Goal: Task Accomplishment & Management: Manage account settings

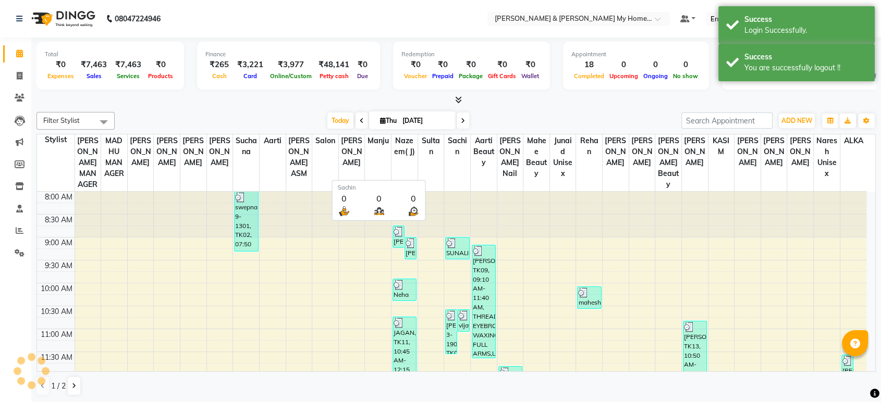
scroll to position [229, 0]
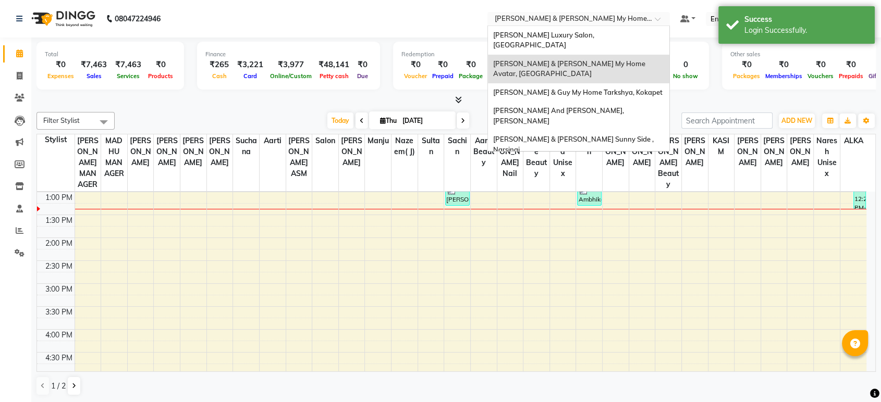
click at [565, 15] on input "text" at bounding box center [567, 20] width 151 height 10
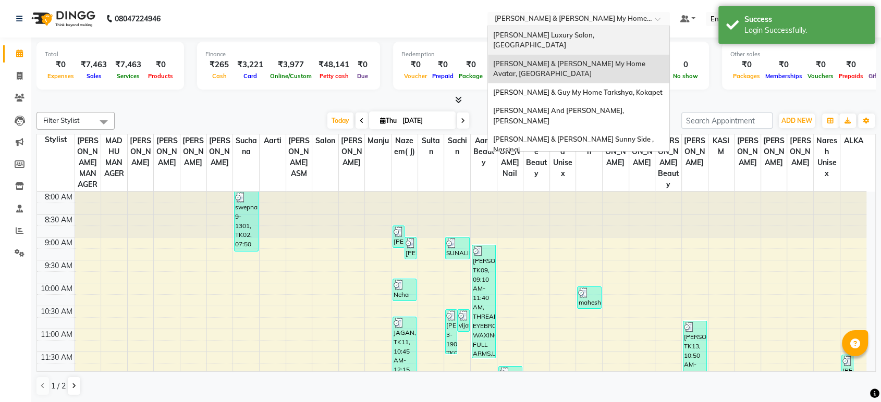
click at [564, 36] on span "[PERSON_NAME] Luxury Salon, [GEOGRAPHIC_DATA]" at bounding box center [544, 40] width 103 height 19
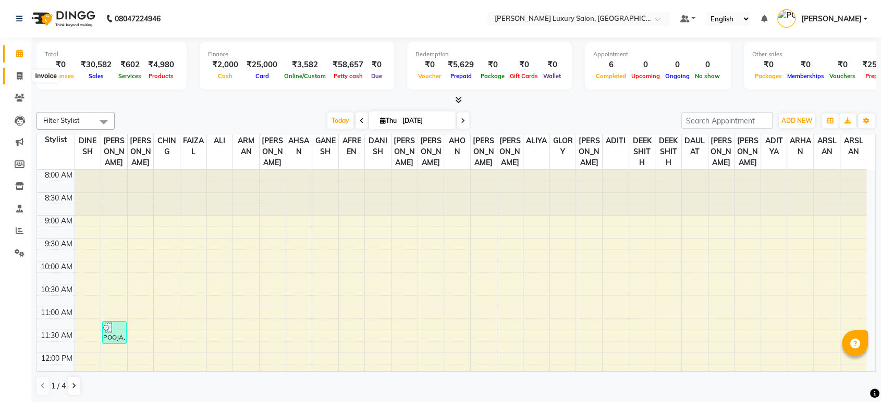
drag, startPoint x: 19, startPoint y: 73, endPoint x: 55, endPoint y: 73, distance: 36.0
click at [19, 73] on icon at bounding box center [20, 76] width 6 height 8
select select "service"
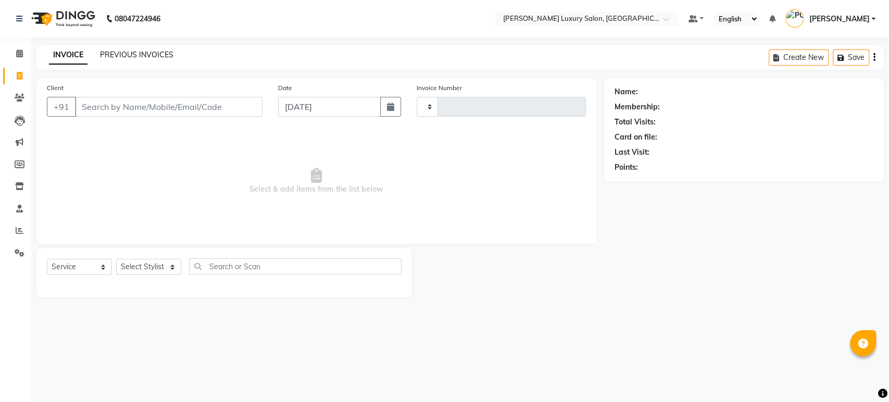
type input "4408"
click at [133, 54] on link "PREVIOUS INVOICES" at bounding box center [136, 54] width 73 height 9
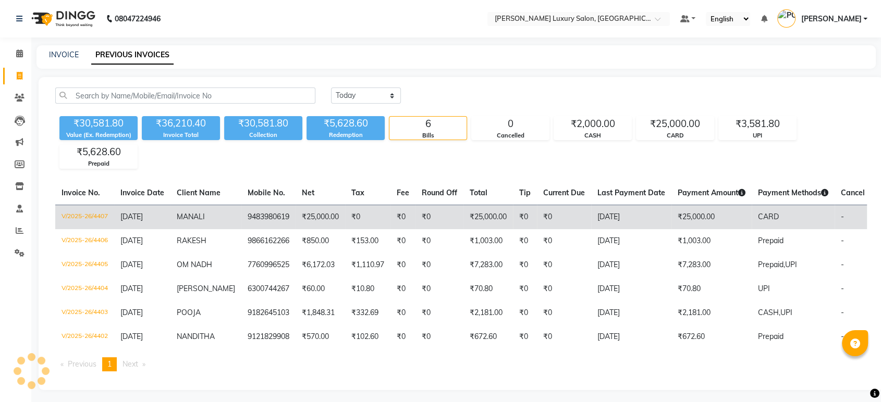
click at [196, 220] on span "MANALI" at bounding box center [191, 216] width 28 height 9
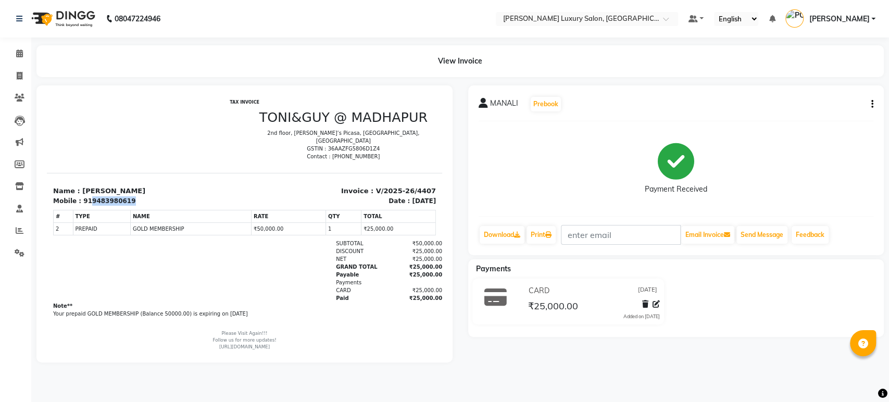
drag, startPoint x: 85, startPoint y: 191, endPoint x: 140, endPoint y: 193, distance: 55.3
click at [140, 196] on div "Mobile : 919483980619" at bounding box center [145, 200] width 185 height 9
copy div "9483980619"
click at [18, 66] on li "Invoice" at bounding box center [15, 76] width 31 height 22
click at [22, 71] on icon at bounding box center [20, 75] width 6 height 8
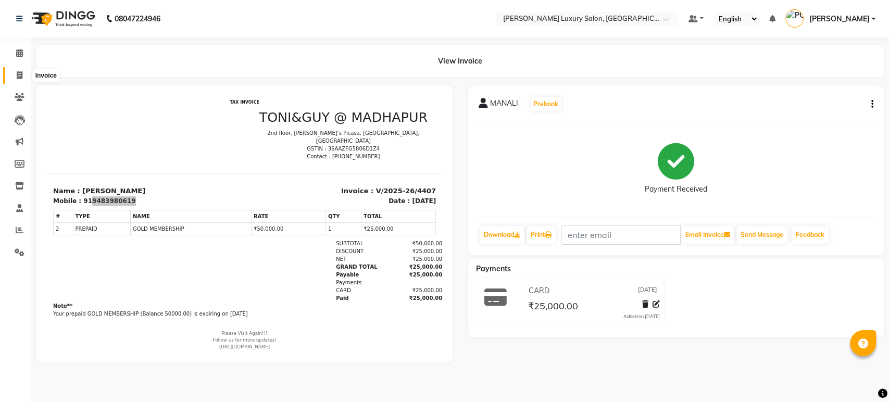
select select "4712"
select select "service"
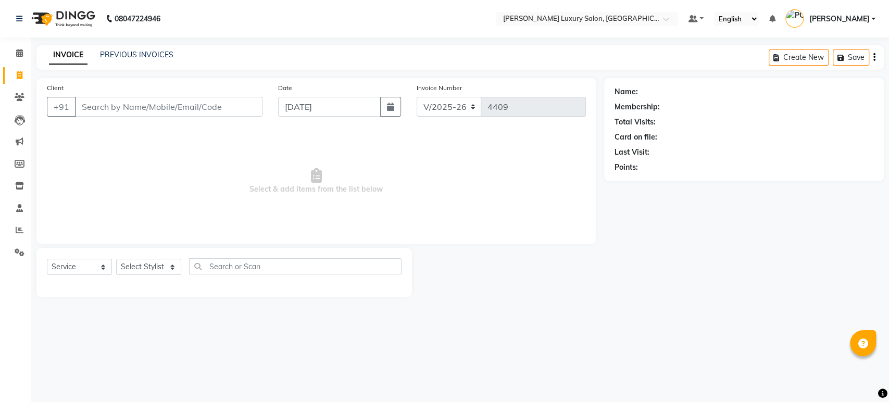
click at [808, 30] on nav "08047224946 Select Location × Toni&guy Luxury Salon, Madhapur Default Panel My …" at bounding box center [444, 19] width 889 height 38
click at [811, 25] on link "[PERSON_NAME]" at bounding box center [831, 18] width 90 height 17
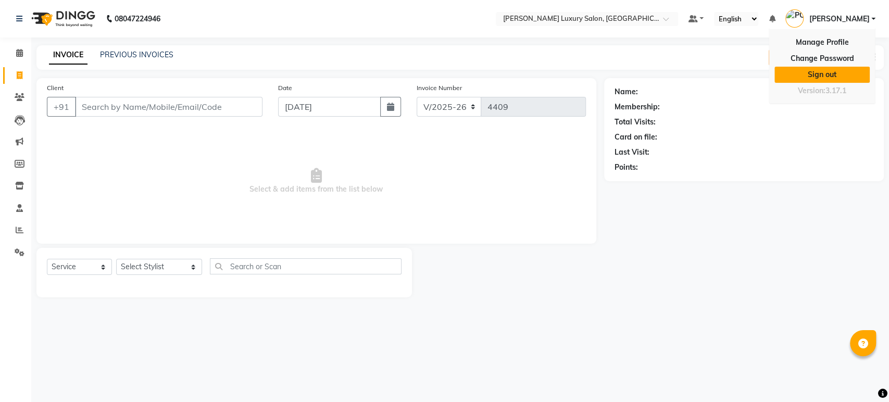
click at [829, 72] on link "Sign out" at bounding box center [822, 75] width 95 height 16
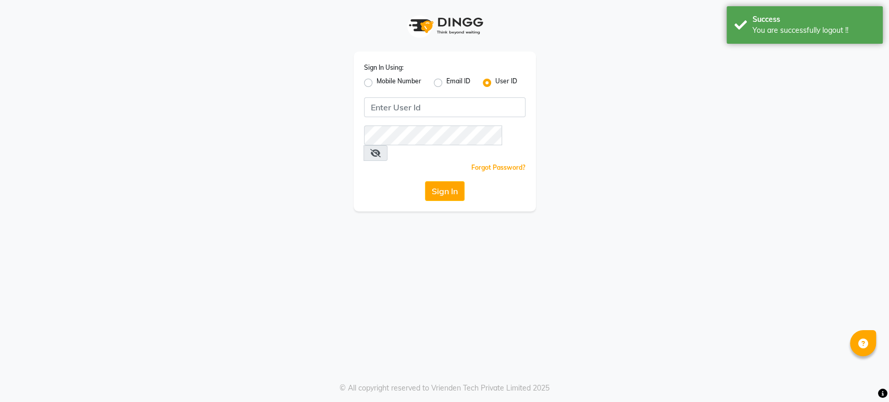
click at [377, 82] on label "Mobile Number" at bounding box center [399, 83] width 45 height 13
click at [377, 82] on input "Mobile Number" at bounding box center [380, 80] width 7 height 7
radio input "true"
radio input "false"
click at [395, 103] on div at bounding box center [382, 106] width 34 height 11
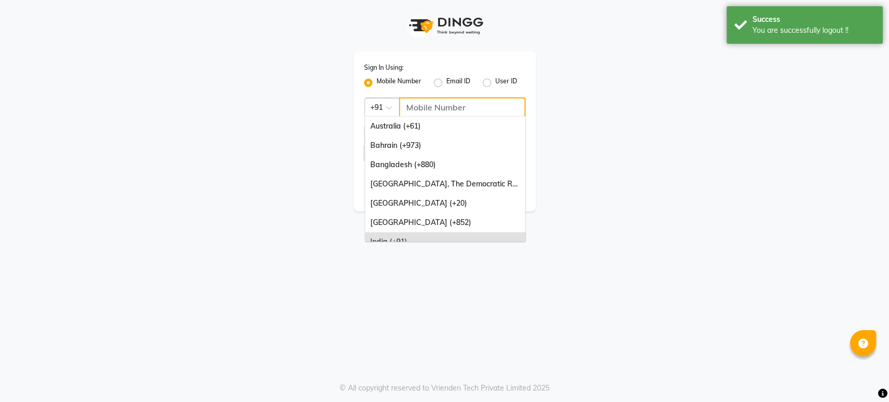
click at [420, 103] on input "Username" at bounding box center [462, 107] width 127 height 20
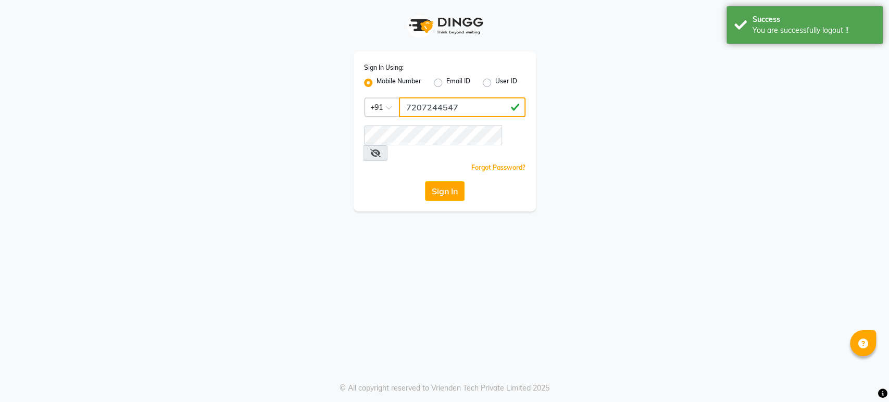
type input "7207244547"
click at [449, 181] on button "Sign In" at bounding box center [445, 191] width 40 height 20
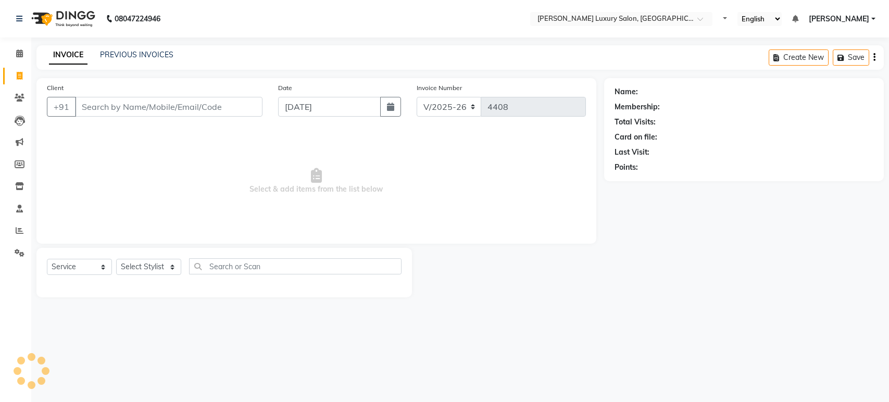
select select "4712"
select select "service"
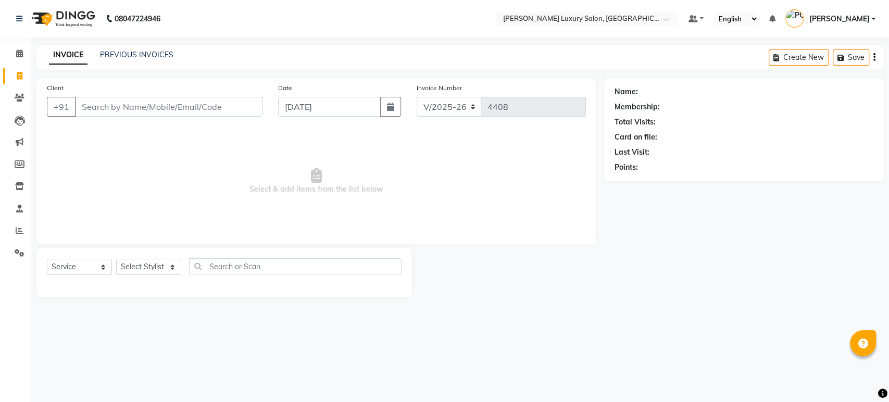
click at [157, 108] on input "Client" at bounding box center [169, 107] width 188 height 20
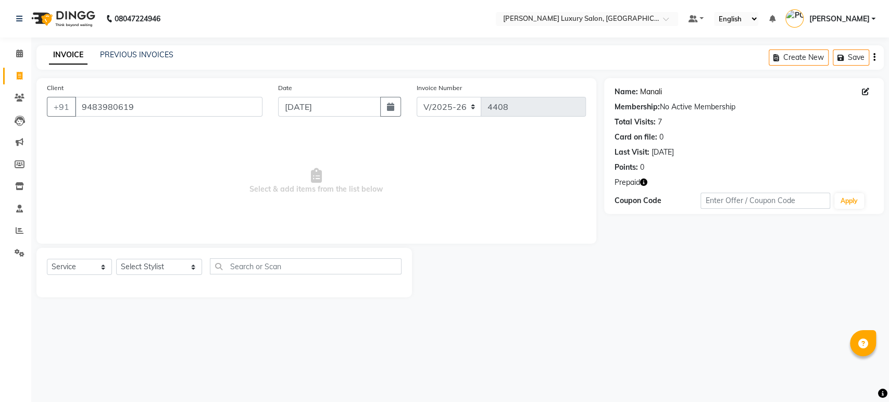
click at [654, 94] on link "Manali" at bounding box center [651, 91] width 22 height 11
drag, startPoint x: 489, startPoint y: 155, endPoint x: 316, endPoint y: 143, distance: 173.4
click at [415, 150] on span "Select & add items from the list below" at bounding box center [316, 181] width 539 height 104
click at [134, 109] on input "9483980619" at bounding box center [169, 107] width 188 height 20
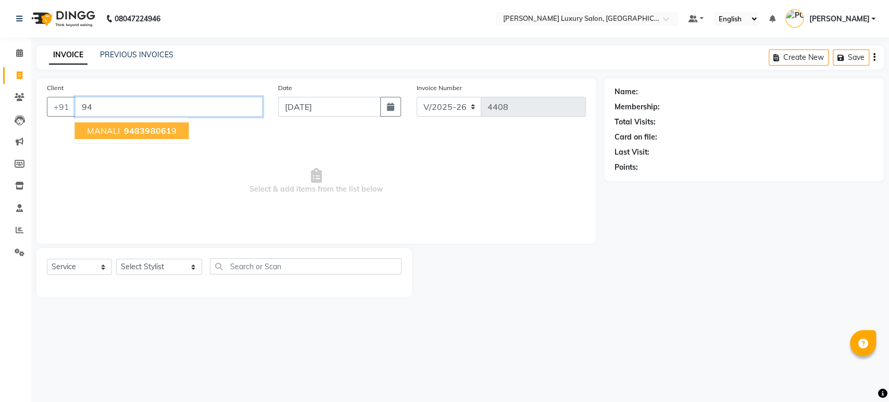
type input "9"
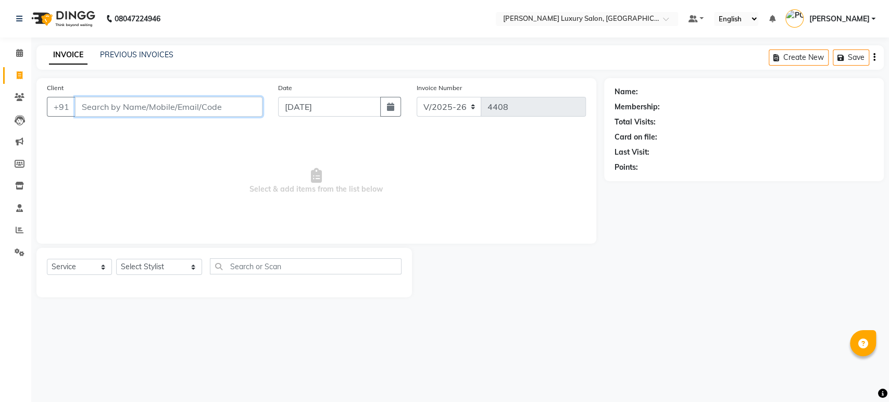
paste input "9483980619"
type input "9483980619"
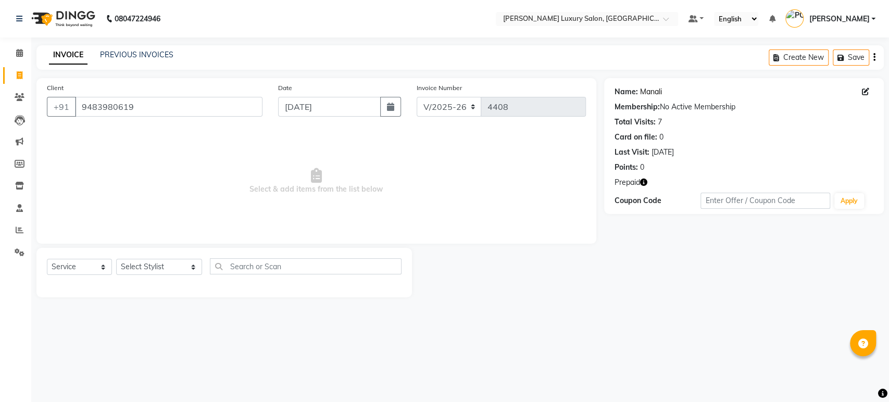
click at [649, 93] on link "Manali" at bounding box center [651, 91] width 22 height 11
click at [642, 181] on icon "button" at bounding box center [643, 182] width 7 height 7
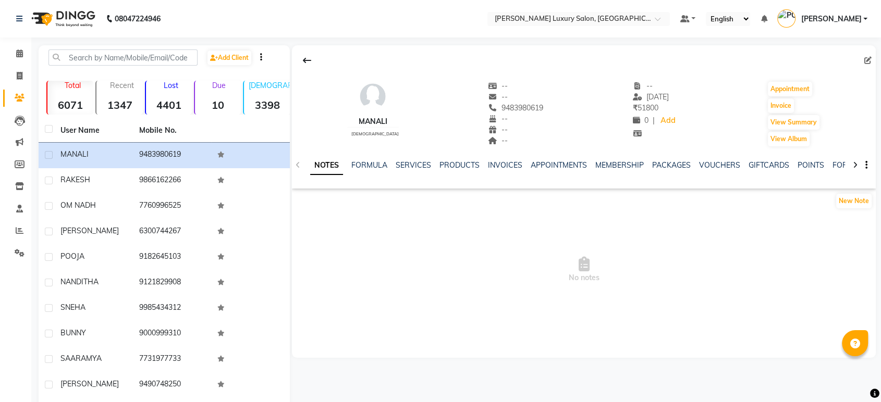
click at [716, 157] on div "NOTES FORMULA SERVICES PRODUCTS INVOICES APPOINTMENTS MEMBERSHIP PACKAGES VOUCH…" at bounding box center [584, 165] width 584 height 36
click at [716, 161] on link "VOUCHERS" at bounding box center [719, 164] width 41 height 9
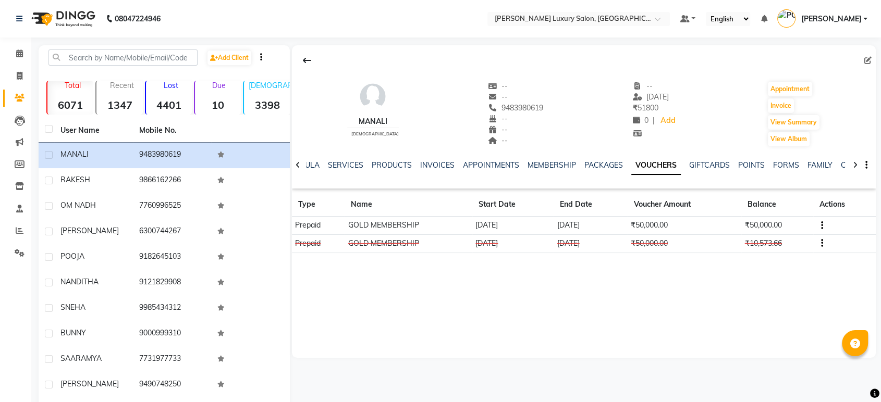
click at [823, 243] on td at bounding box center [844, 243] width 63 height 18
click at [821, 243] on icon "button" at bounding box center [821, 243] width 2 height 1
click at [773, 245] on td "Redemption History" at bounding box center [772, 244] width 65 height 12
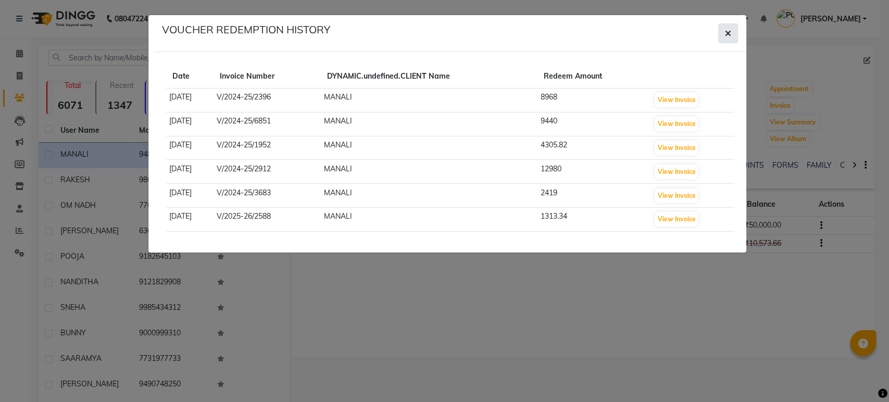
click at [726, 32] on icon "button" at bounding box center [728, 33] width 6 height 8
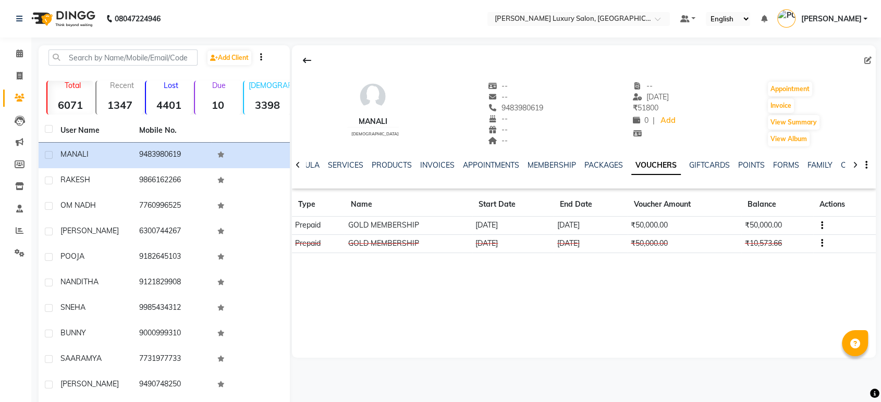
click at [863, 165] on button "button" at bounding box center [864, 165] width 6 height 11
click at [823, 241] on td at bounding box center [844, 243] width 63 height 18
click at [821, 243] on icon "button" at bounding box center [821, 243] width 2 height 1
click at [853, 15] on span "[PERSON_NAME]" at bounding box center [830, 19] width 60 height 11
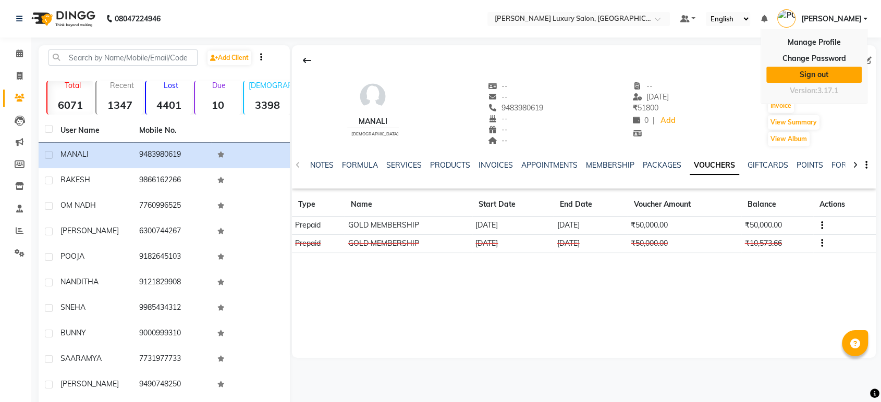
click at [825, 73] on link "Sign out" at bounding box center [813, 75] width 95 height 16
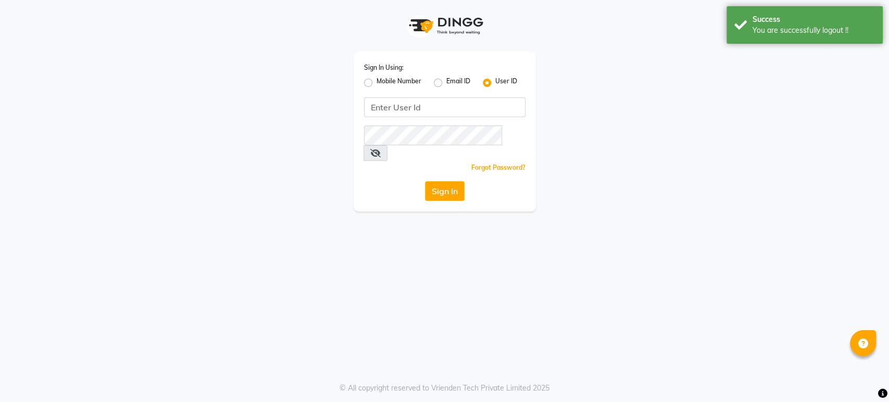
click at [377, 82] on label "Mobile Number" at bounding box center [399, 83] width 45 height 13
click at [377, 82] on input "Mobile Number" at bounding box center [380, 80] width 7 height 7
radio input "true"
radio input "false"
click at [445, 112] on input "Username" at bounding box center [462, 107] width 127 height 20
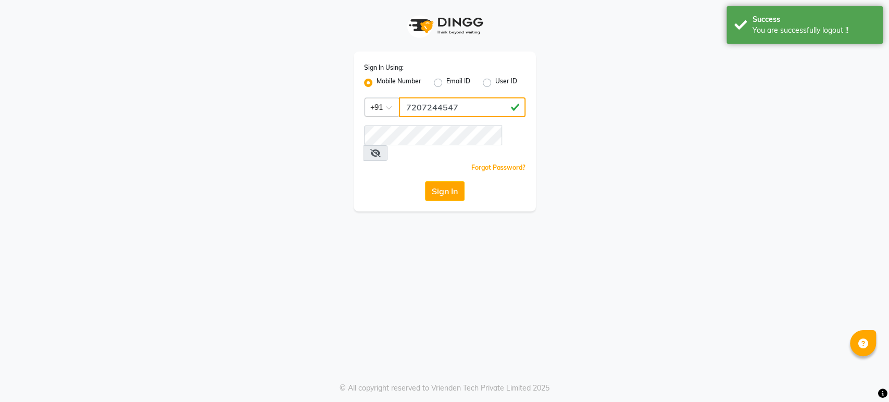
type input "7207244547"
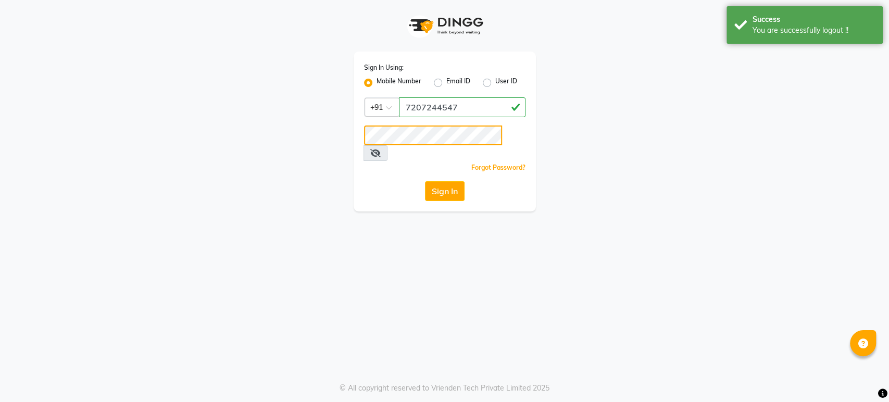
click at [425, 181] on button "Sign In" at bounding box center [445, 191] width 40 height 20
